Goal: Task Accomplishment & Management: Manage account settings

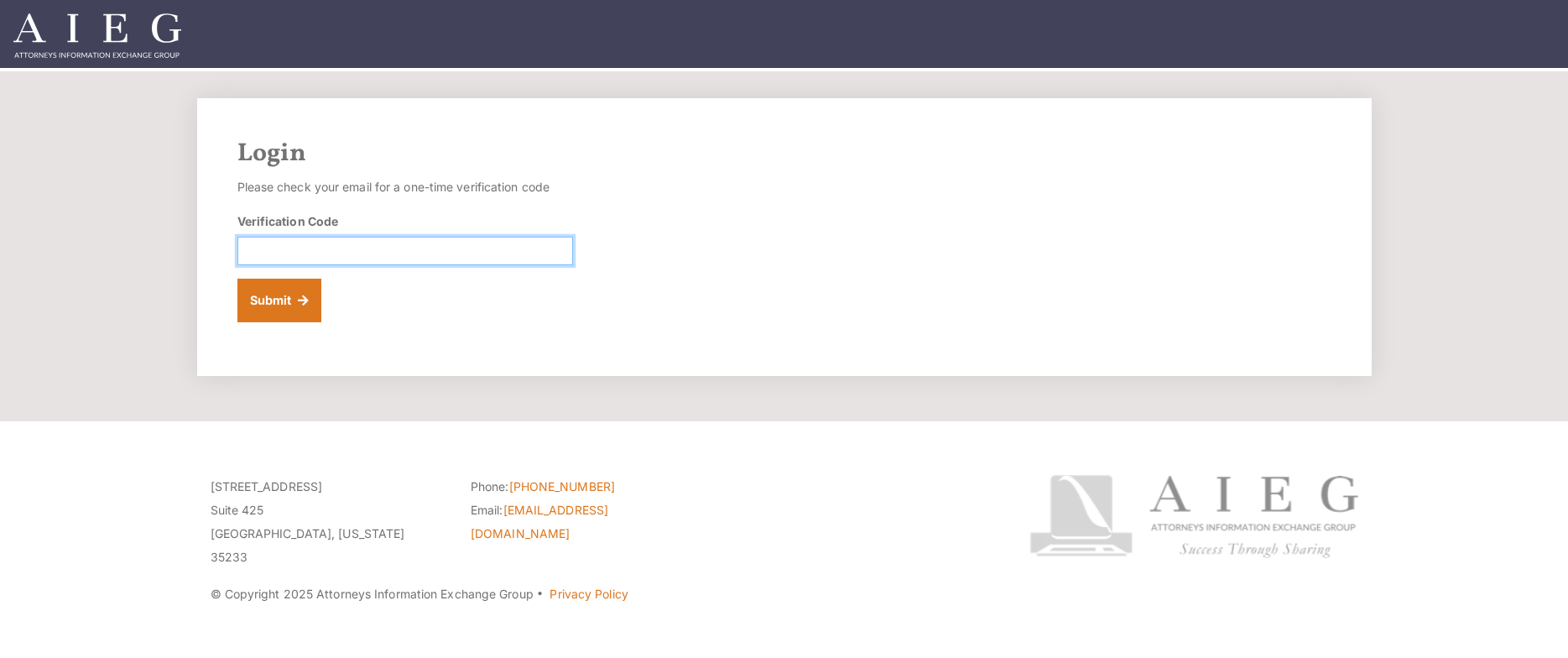
click at [285, 254] on input "Verification Code" at bounding box center [405, 251] width 336 height 29
click at [357, 243] on input "Verification Code" at bounding box center [405, 251] width 336 height 29
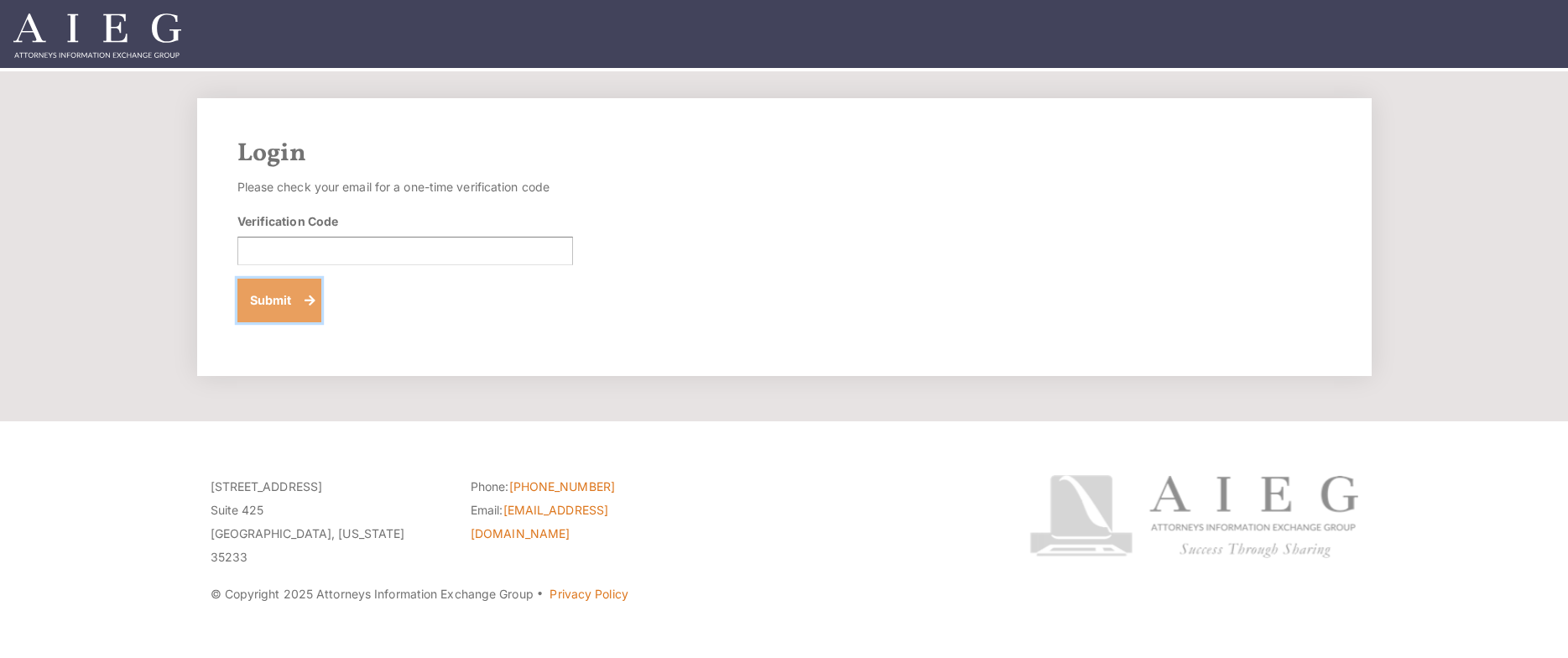
click at [283, 305] on button "Submit" at bounding box center [280, 301] width 85 height 43
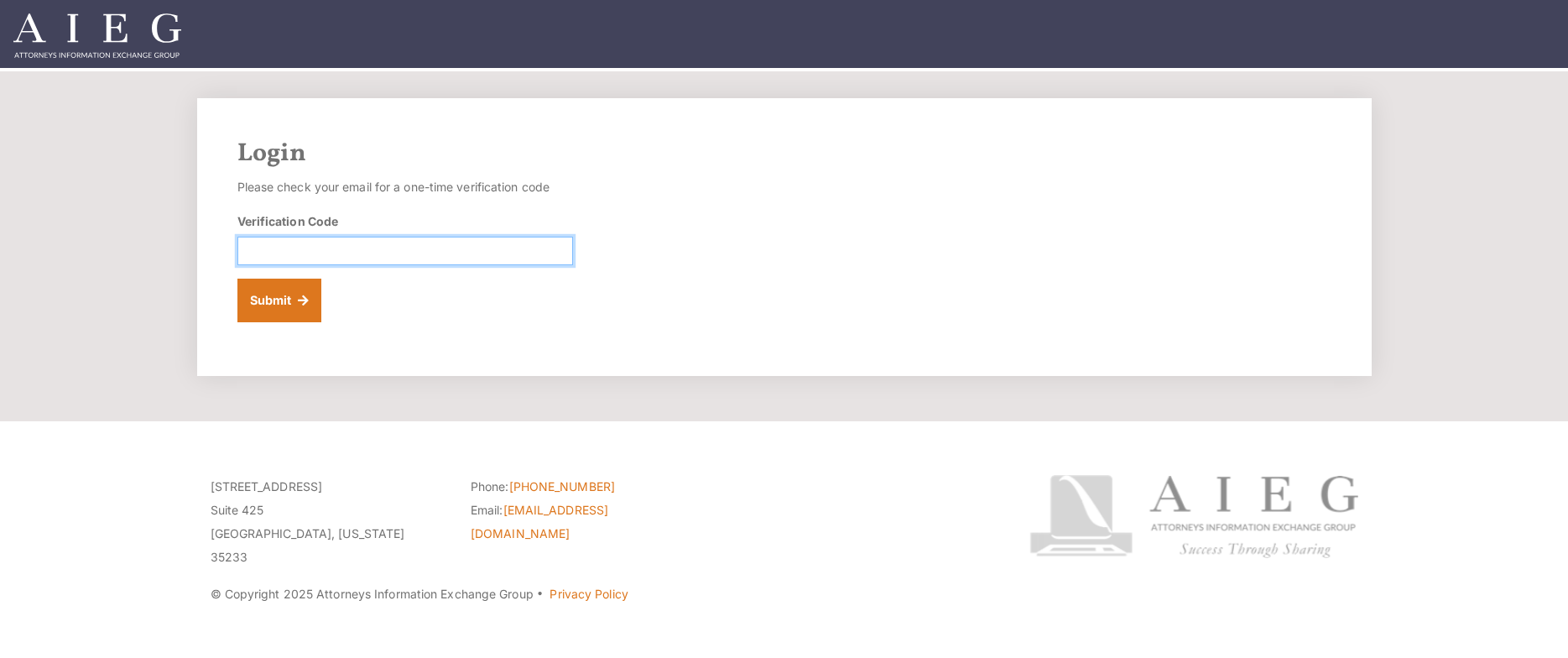
click at [372, 258] on input "Verification Code" at bounding box center [405, 251] width 336 height 29
paste input "981058"
type input "981058"
click at [237, 279] on button "Submit" at bounding box center [280, 301] width 85 height 43
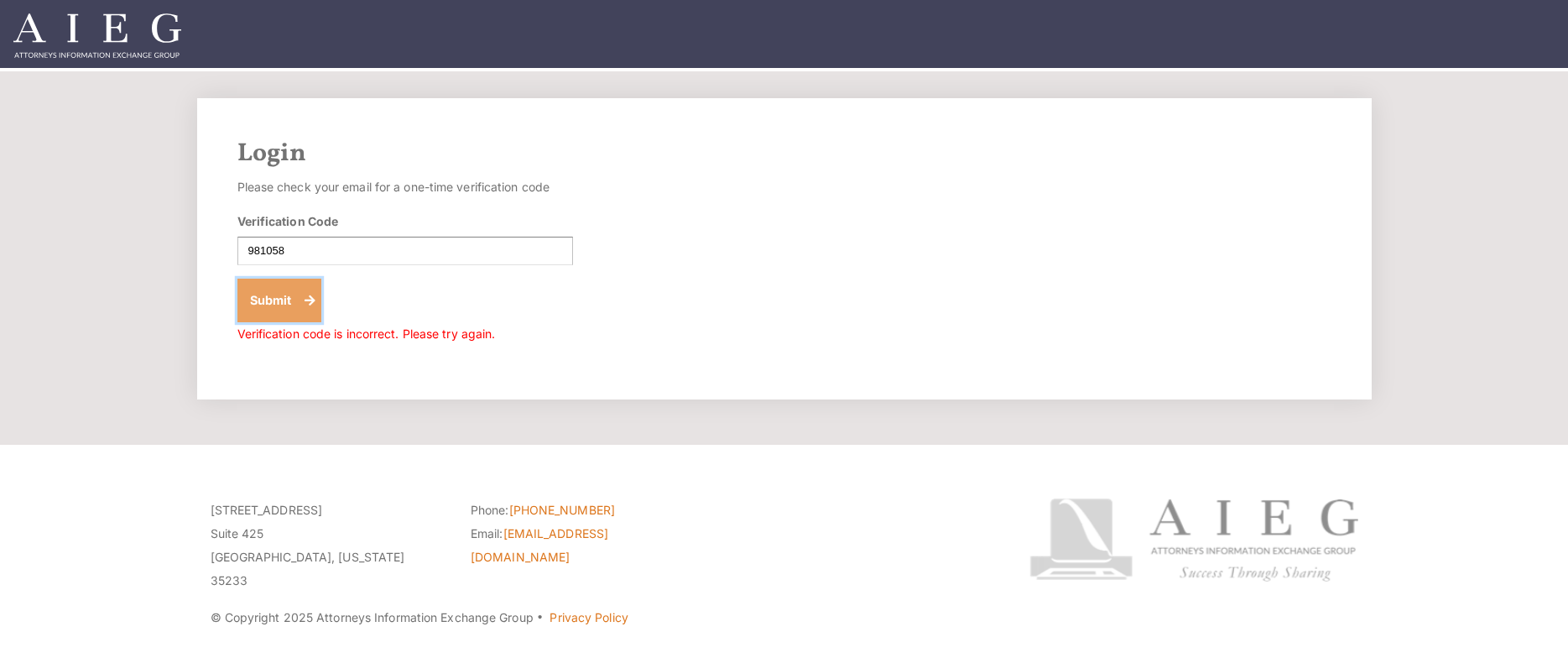
click at [315, 313] on button "Submit" at bounding box center [280, 301] width 85 height 43
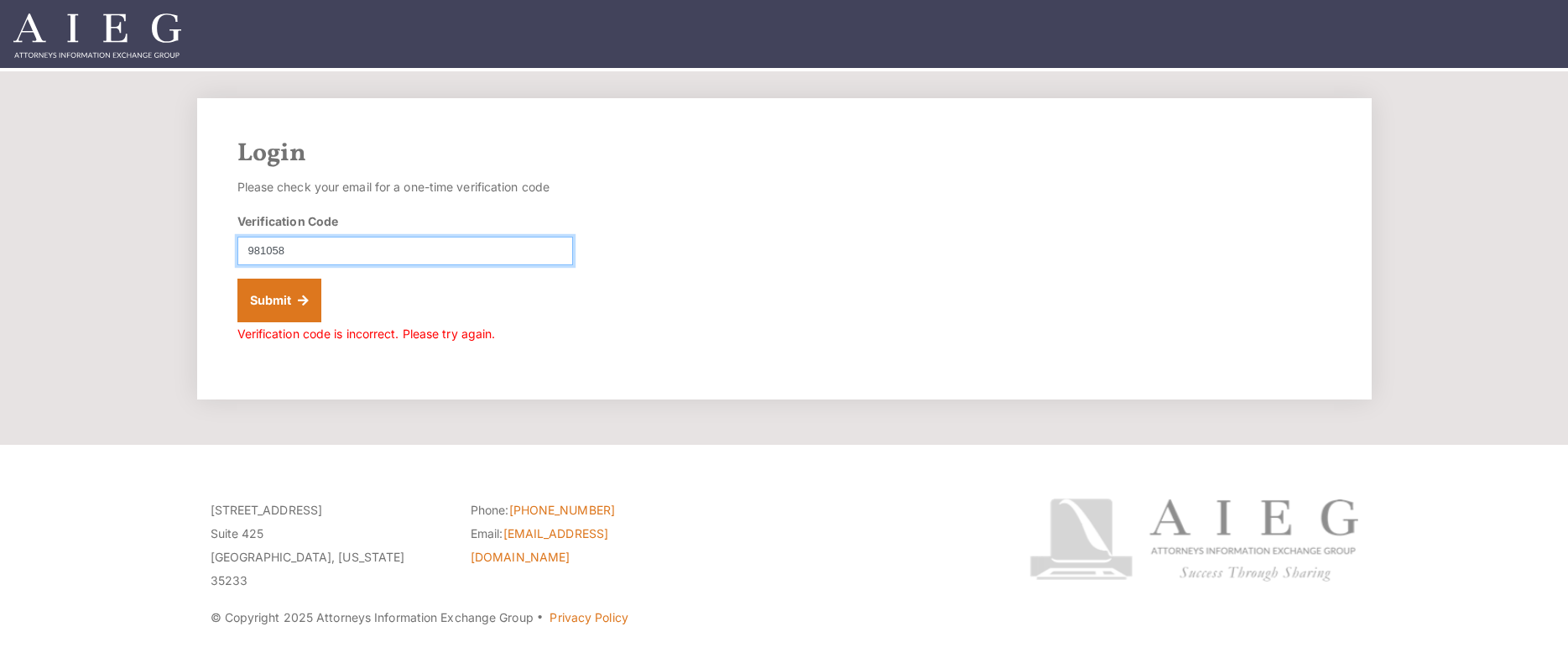
click at [252, 256] on input "981058" at bounding box center [405, 251] width 336 height 29
click at [250, 254] on input "981058" at bounding box center [405, 251] width 336 height 29
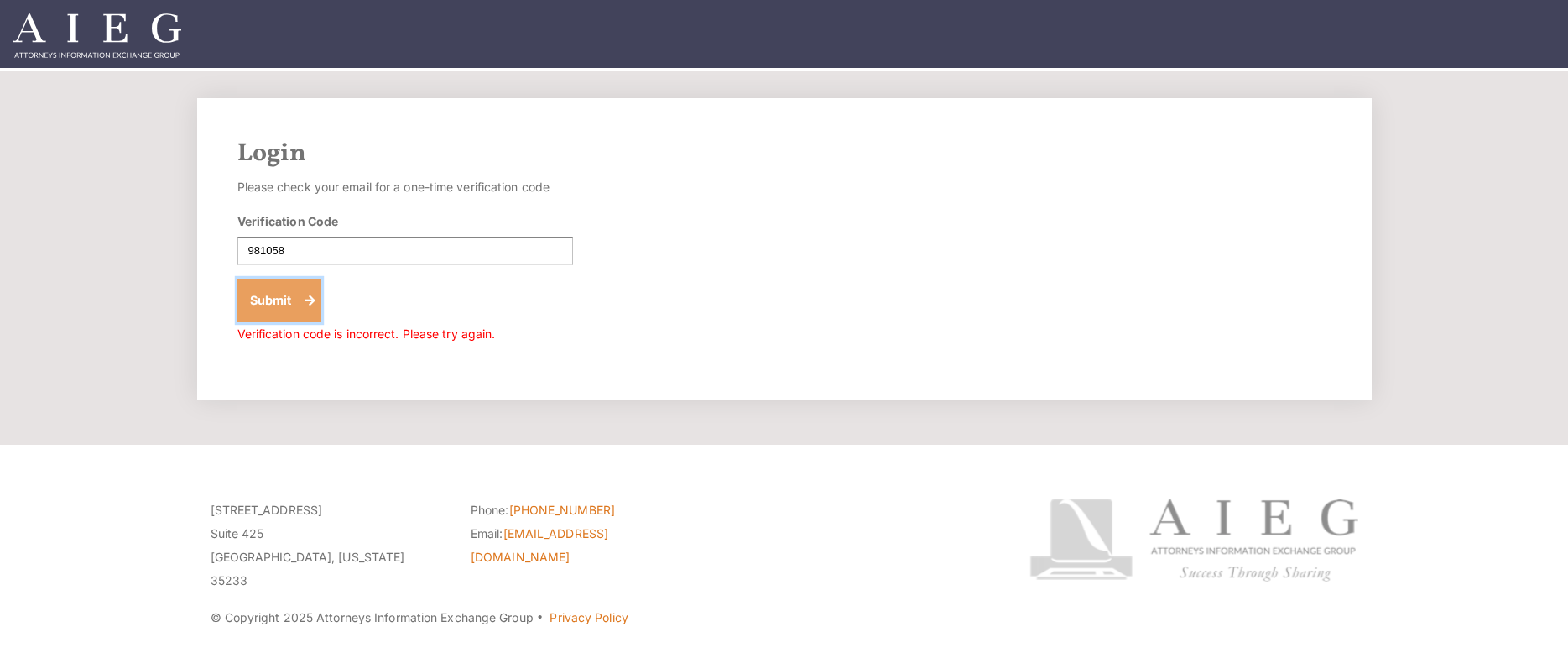
click at [267, 296] on button "Submit" at bounding box center [280, 301] width 85 height 43
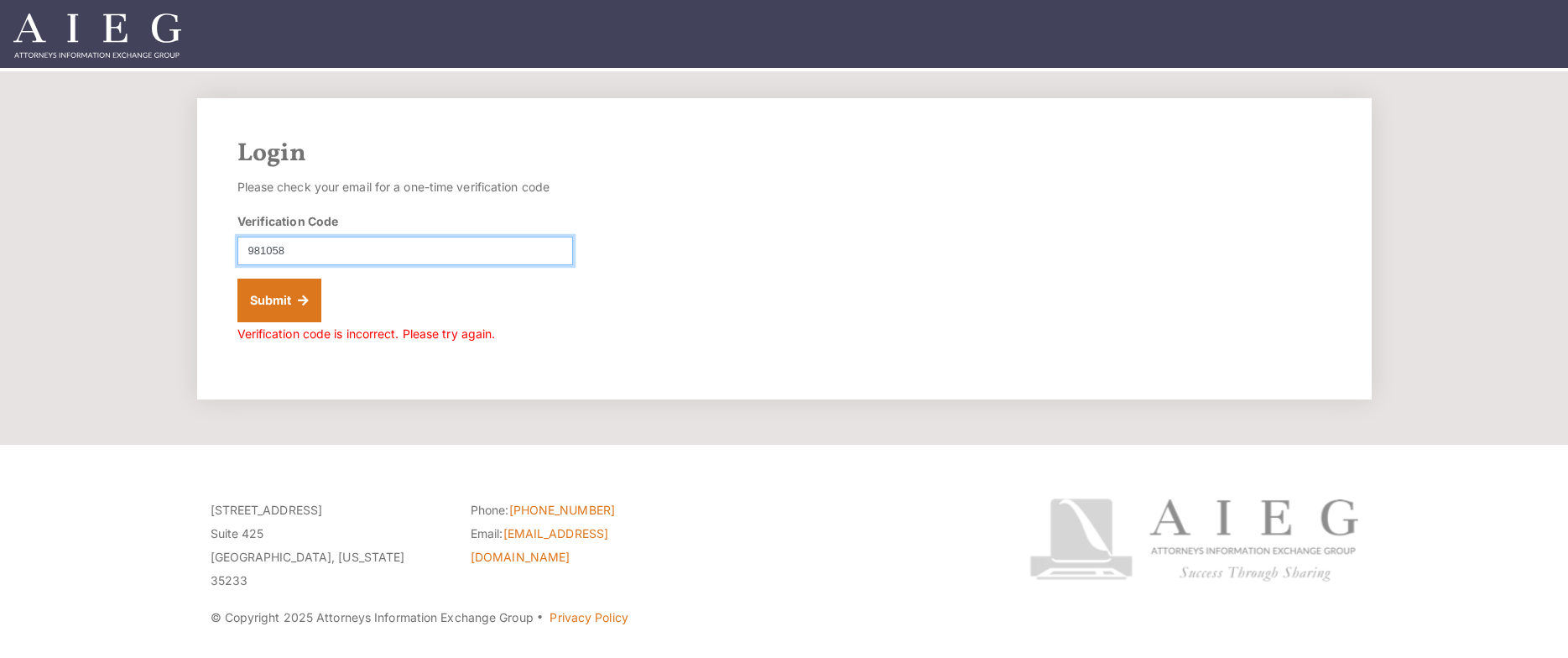
drag, startPoint x: 270, startPoint y: 254, endPoint x: 210, endPoint y: 257, distance: 60.1
click at [210, 257] on div "Login Please check your email for a one-time verification code Verification Cod…" at bounding box center [784, 248] width 1174 height 302
paste input "686004"
type input "686004"
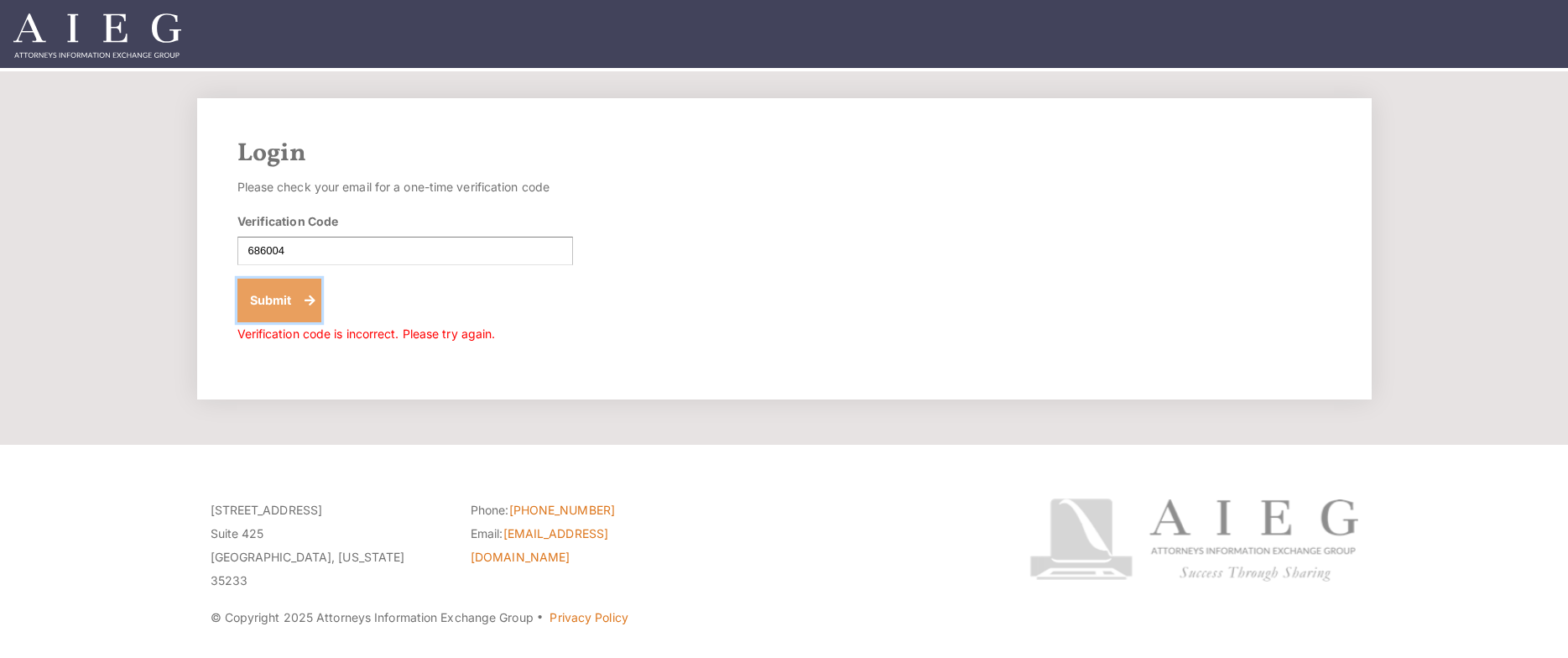
click at [261, 289] on button "Submit" at bounding box center [280, 301] width 85 height 43
